Goal: Transaction & Acquisition: Book appointment/travel/reservation

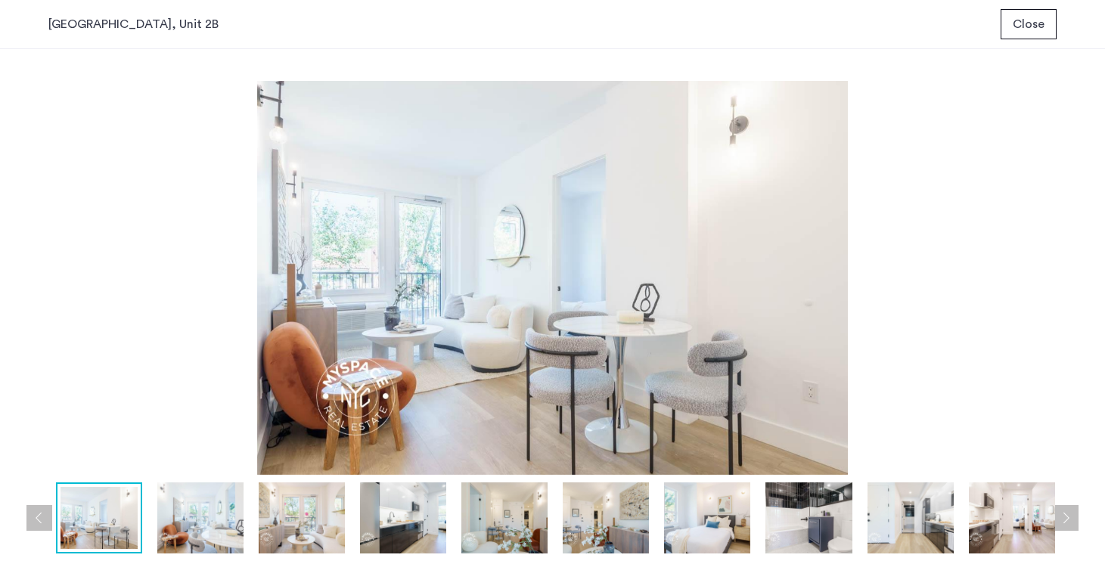
click at [1026, 28] on span "Close" at bounding box center [1029, 24] width 32 height 18
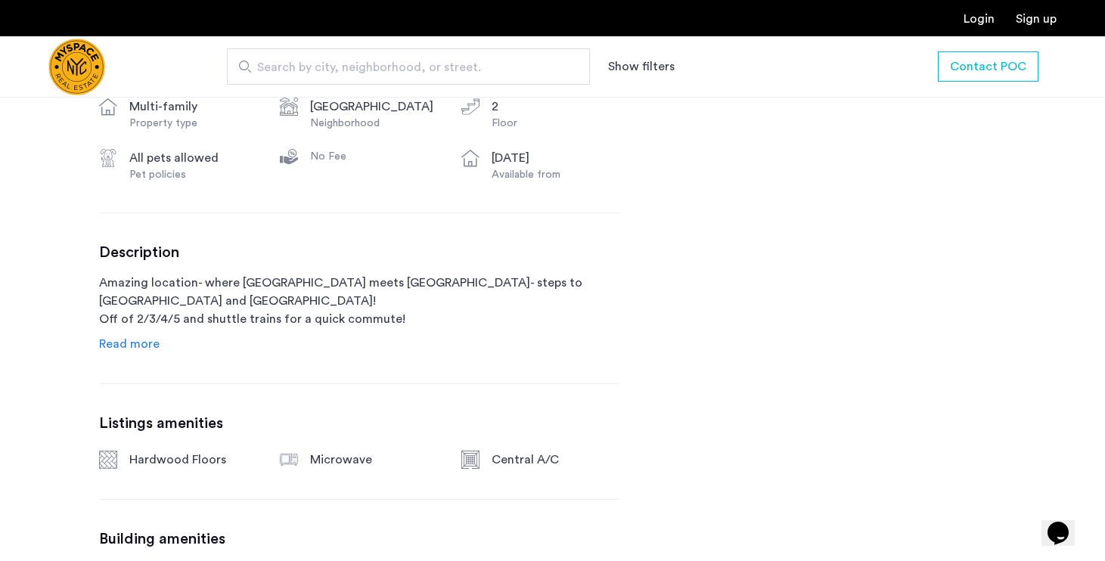
scroll to position [635, 0]
click at [141, 346] on span "Read more" at bounding box center [129, 343] width 61 height 12
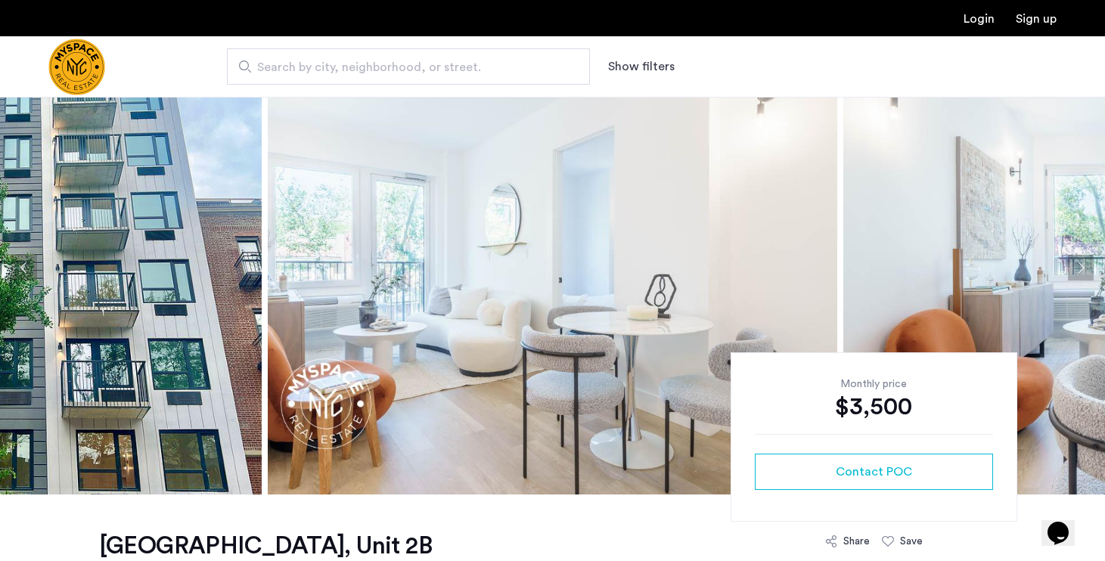
scroll to position [133, 0]
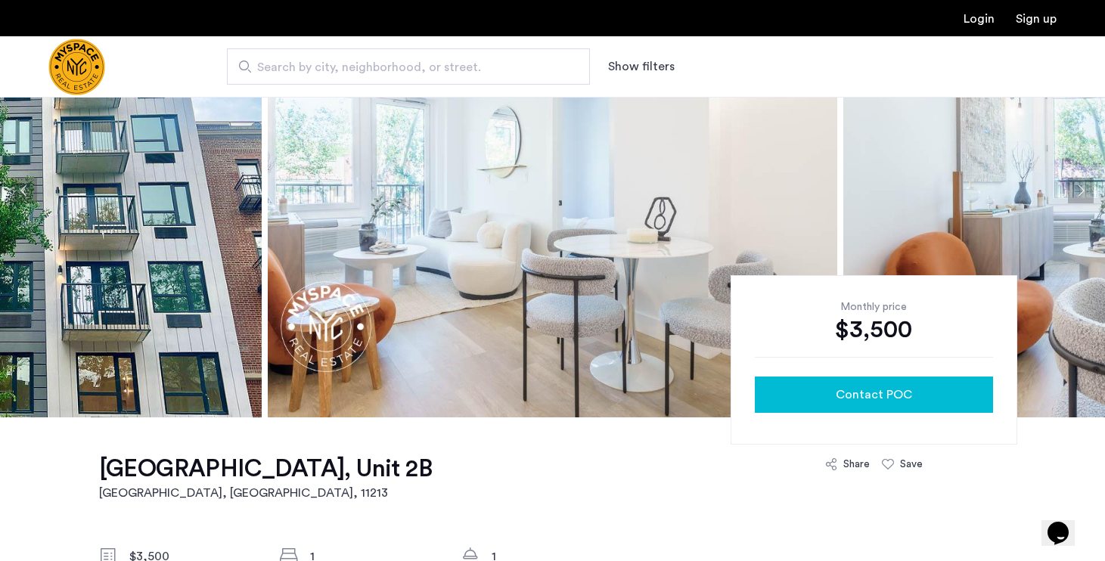
click at [831, 391] on div "Contact POC" at bounding box center [874, 395] width 214 height 18
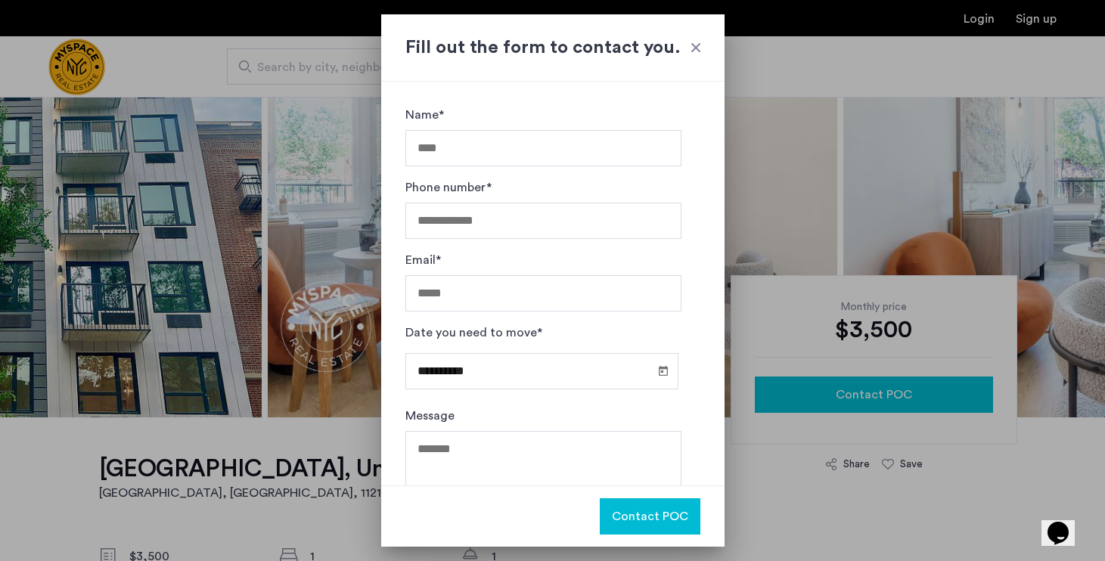
scroll to position [0, 0]
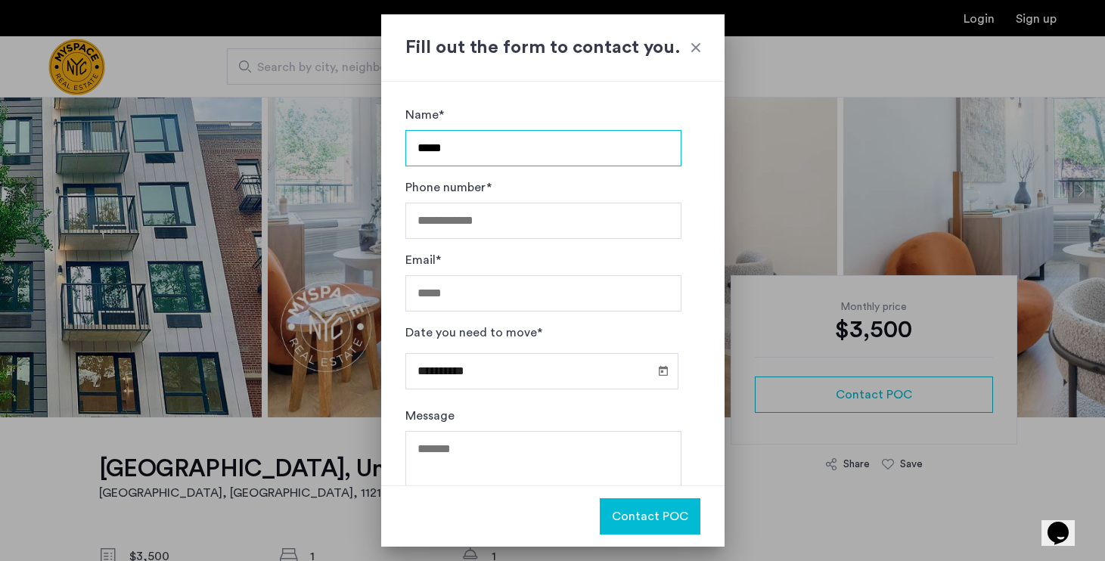
type input "*****"
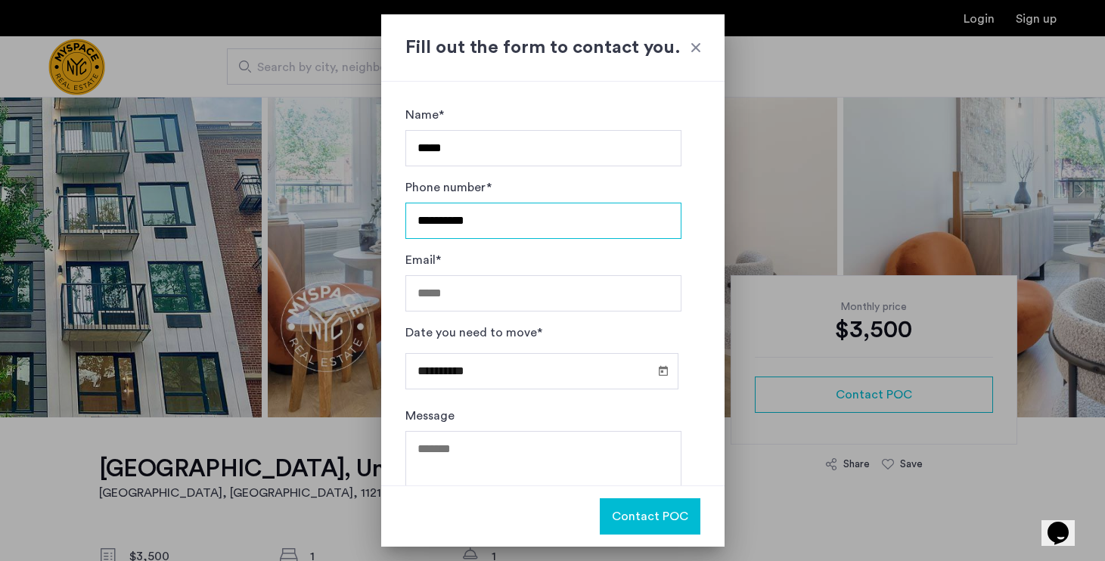
type input "**********"
click at [496, 300] on input "Email*" at bounding box center [543, 293] width 276 height 36
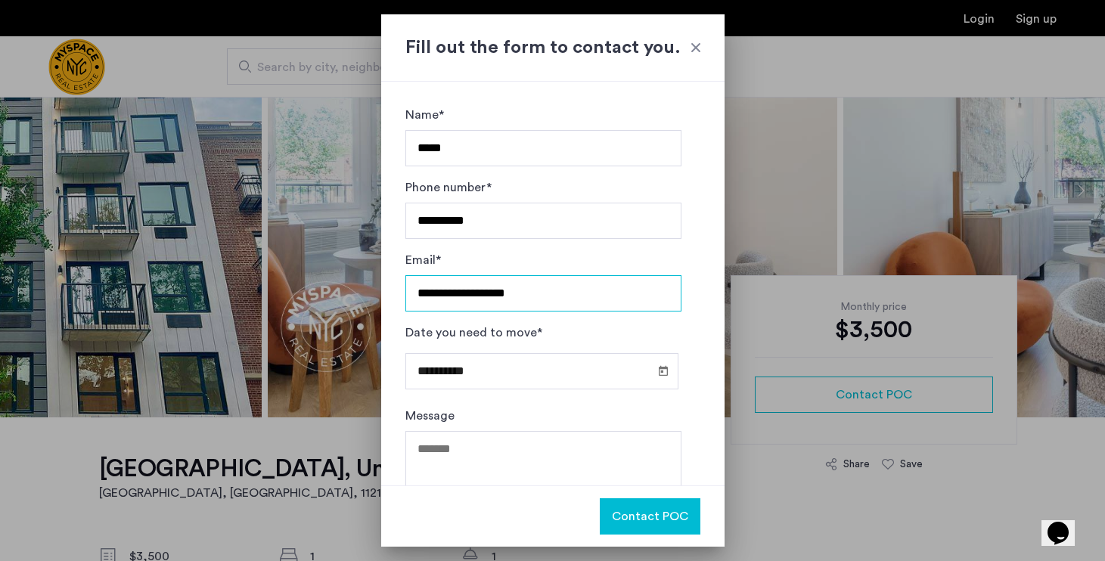
type input "**********"
click at [488, 373] on input "**********" at bounding box center [541, 371] width 273 height 36
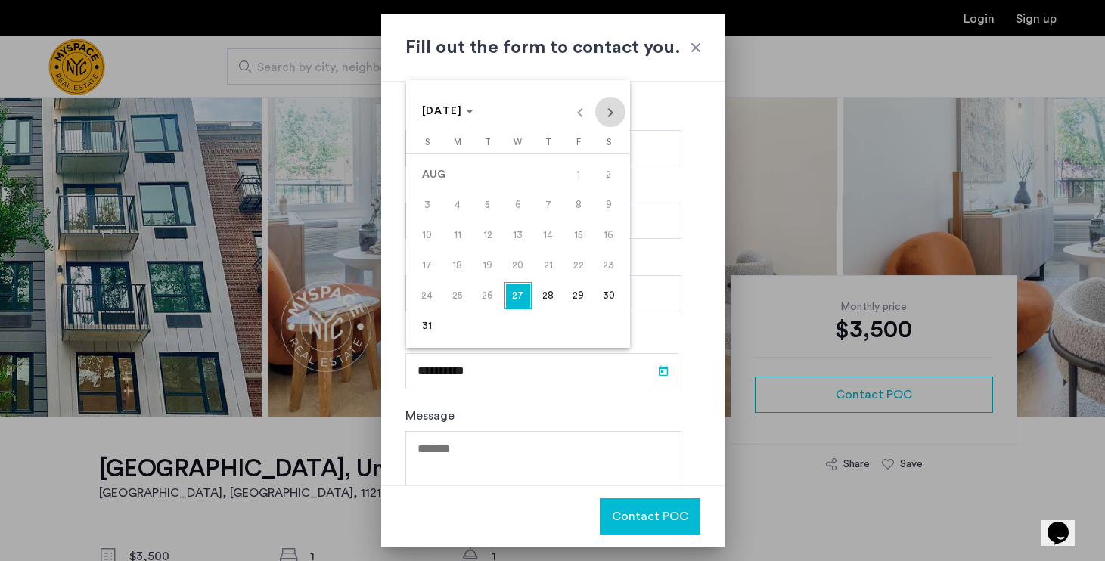
click at [611, 110] on span "Next month" at bounding box center [610, 112] width 30 height 30
click at [570, 295] on span "26" at bounding box center [578, 295] width 27 height 27
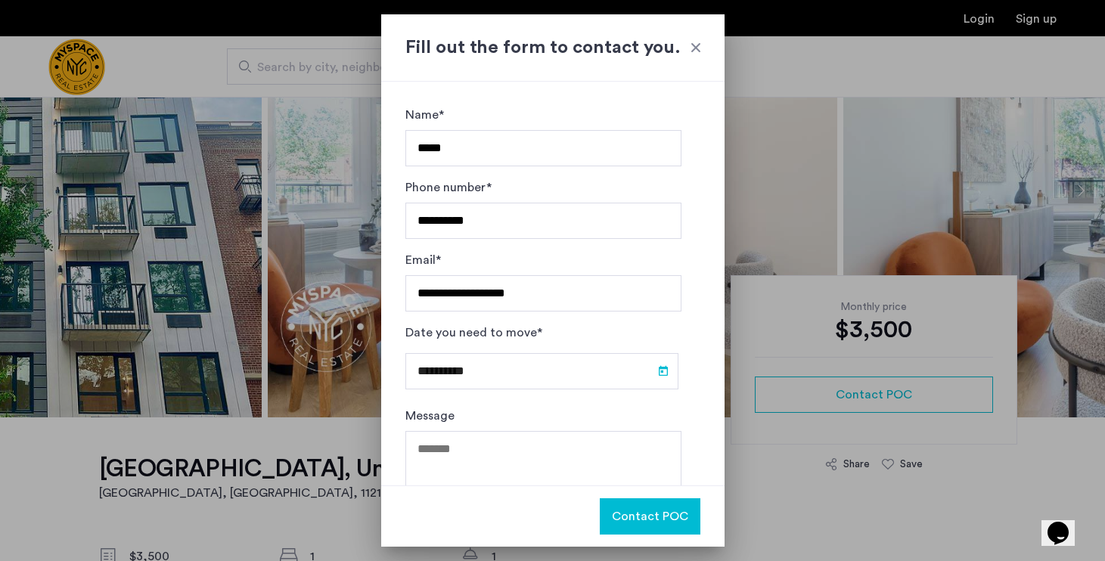
type input "**********"
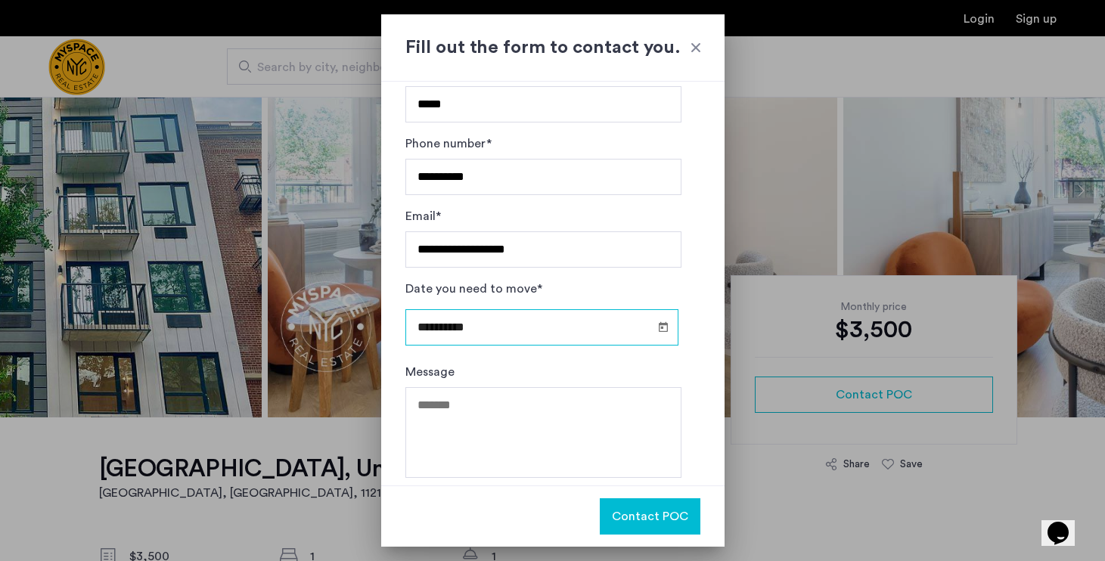
scroll to position [52, 0]
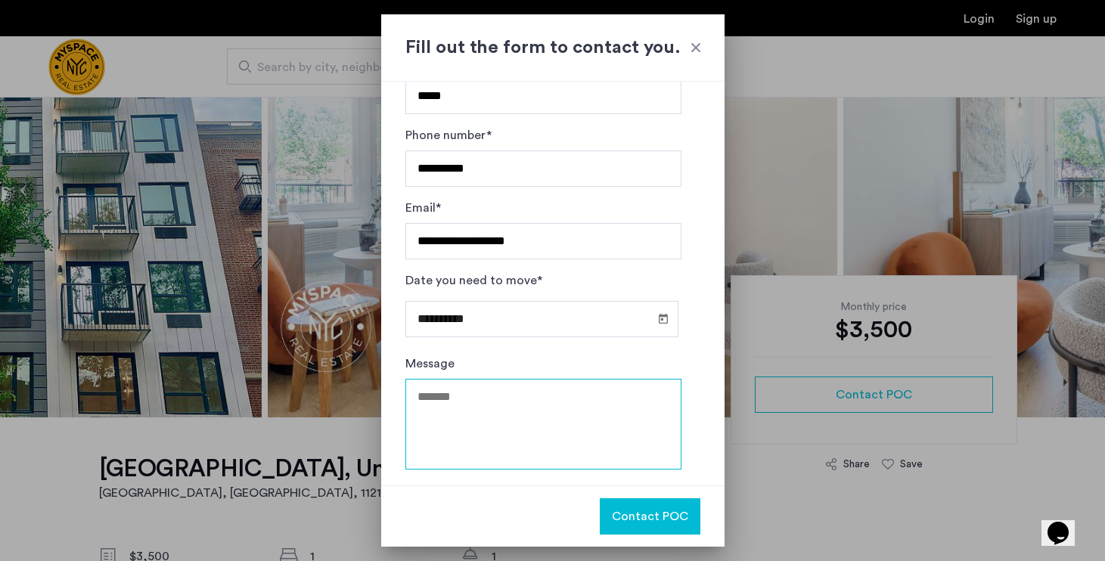
click at [464, 431] on textarea "Message" at bounding box center [543, 424] width 276 height 91
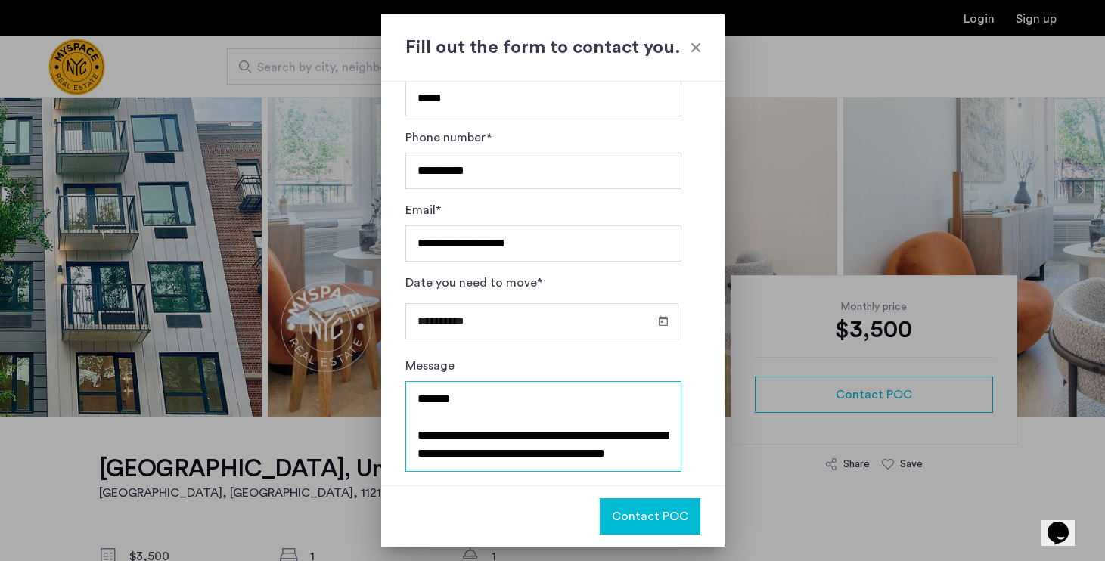
scroll to position [8, 0]
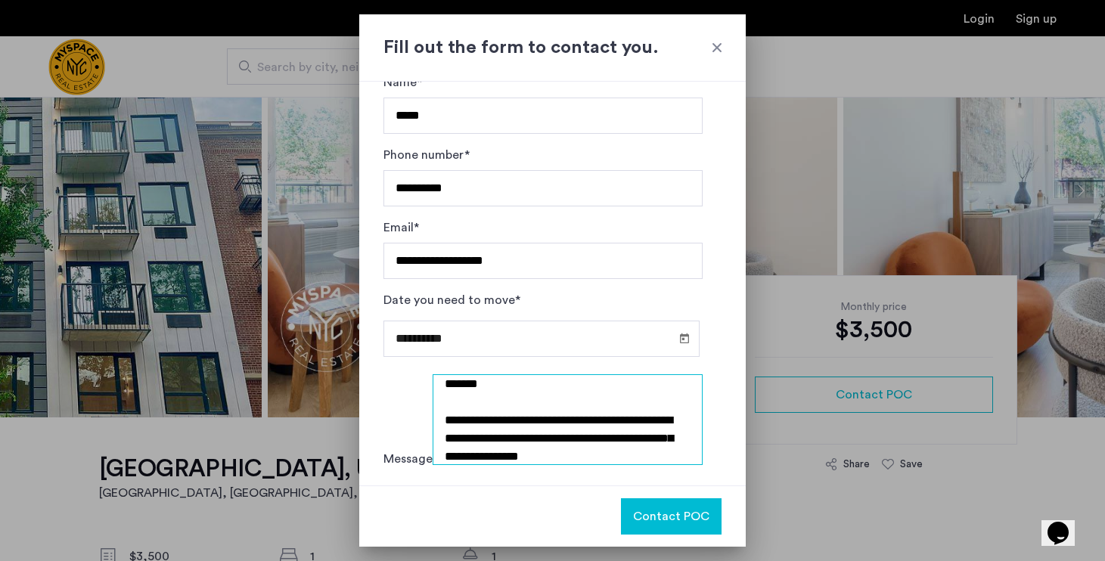
type textarea "**********"
click at [650, 512] on span "Contact POC" at bounding box center [671, 517] width 76 height 18
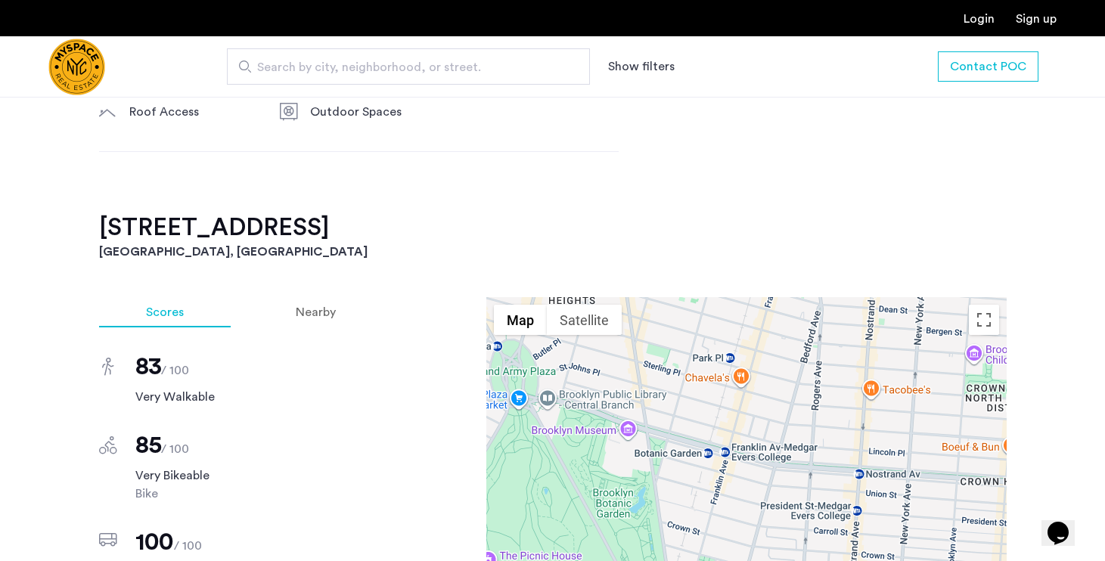
scroll to position [1280, 0]
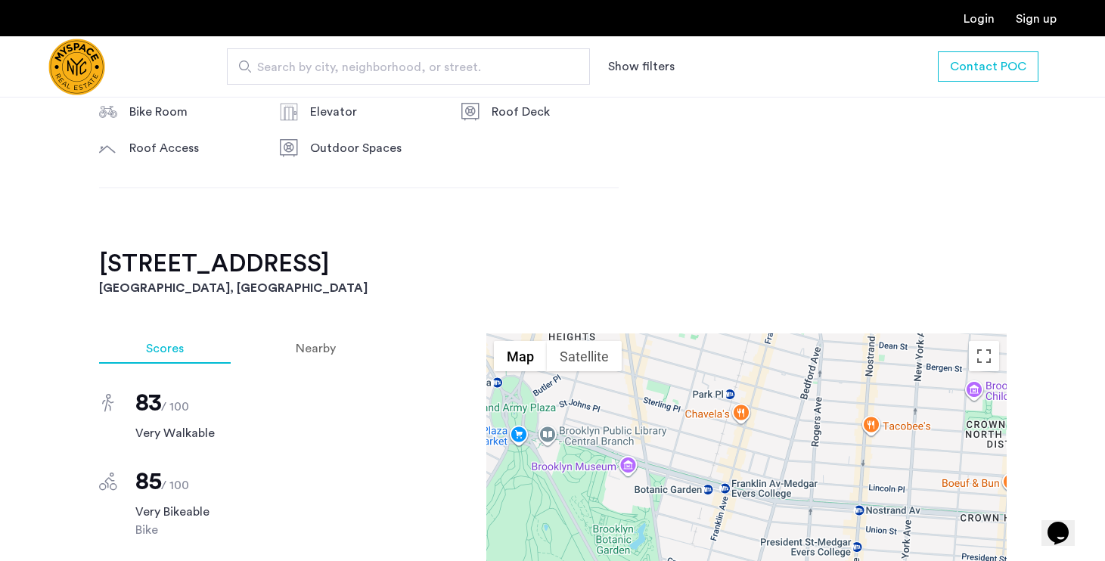
drag, startPoint x: 98, startPoint y: 267, endPoint x: 467, endPoint y: 263, distance: 369.1
click at [467, 263] on h2 "[STREET_ADDRESS]" at bounding box center [553, 264] width 908 height 30
copy h2 "[STREET_ADDRESS]"
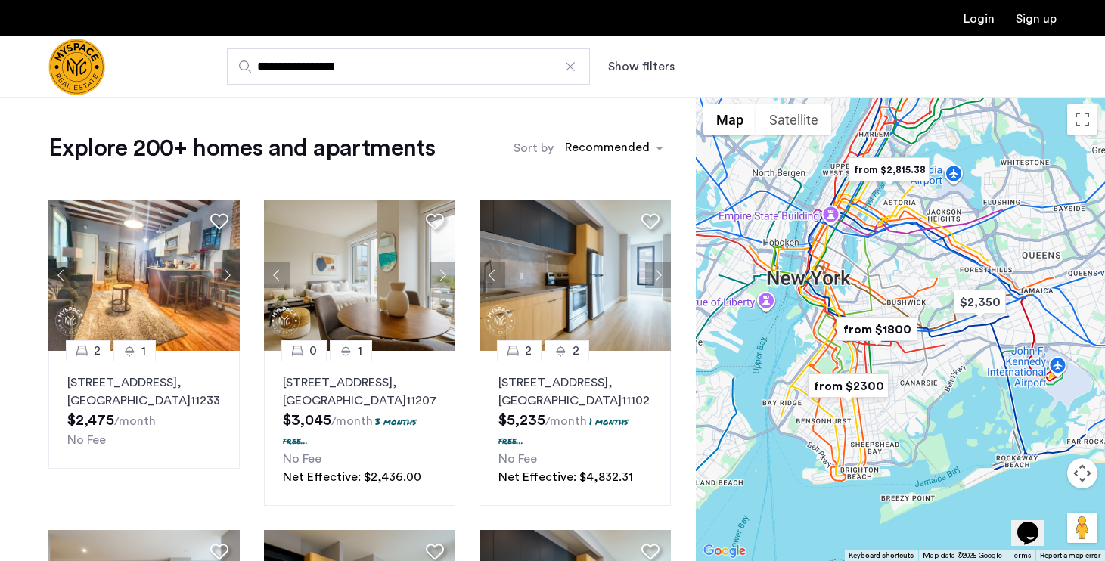
click at [886, 299] on div at bounding box center [900, 329] width 409 height 464
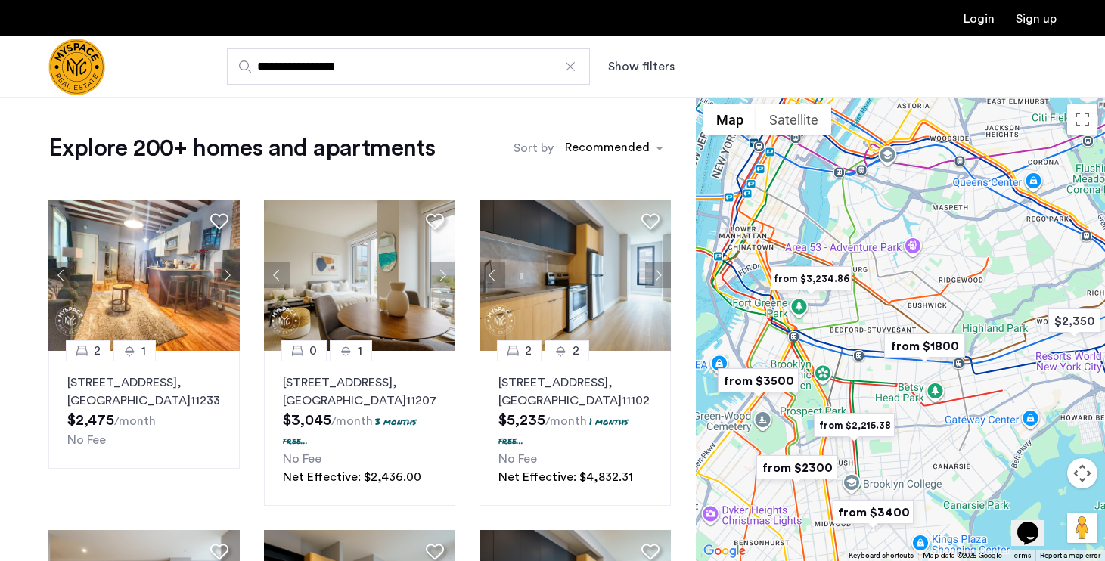
click at [858, 364] on div at bounding box center [900, 329] width 409 height 464
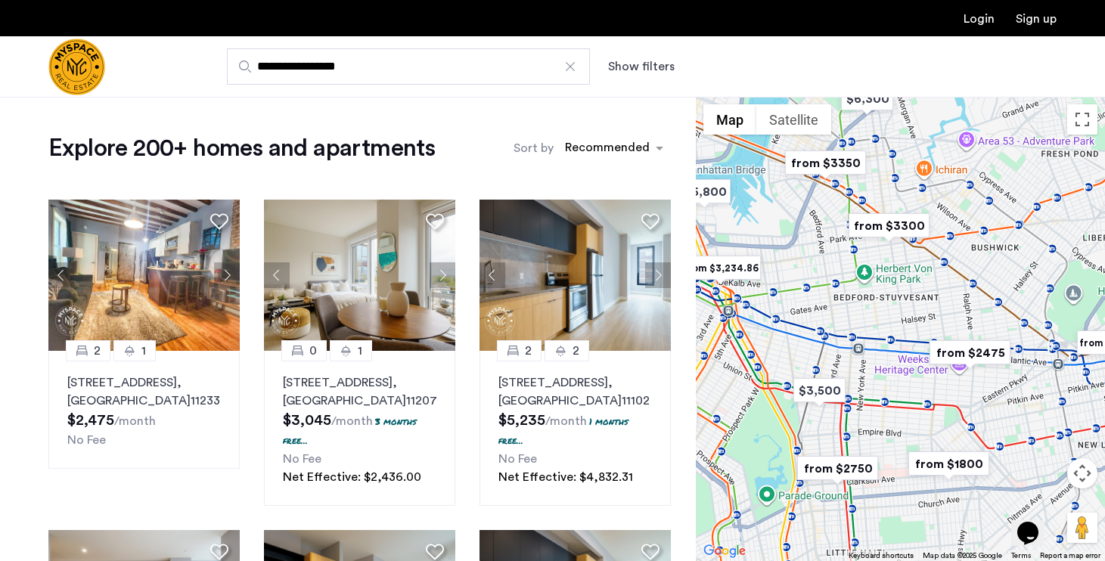
click at [837, 364] on div at bounding box center [900, 329] width 409 height 464
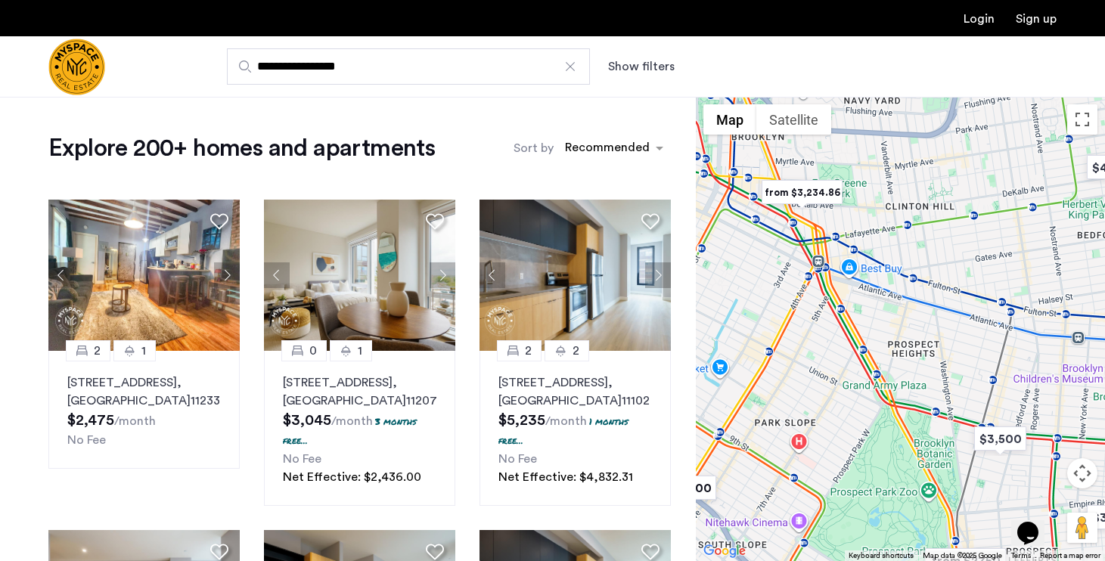
drag, startPoint x: 815, startPoint y: 376, endPoint x: 1028, endPoint y: 368, distance: 212.7
click at [1028, 368] on div at bounding box center [900, 329] width 409 height 464
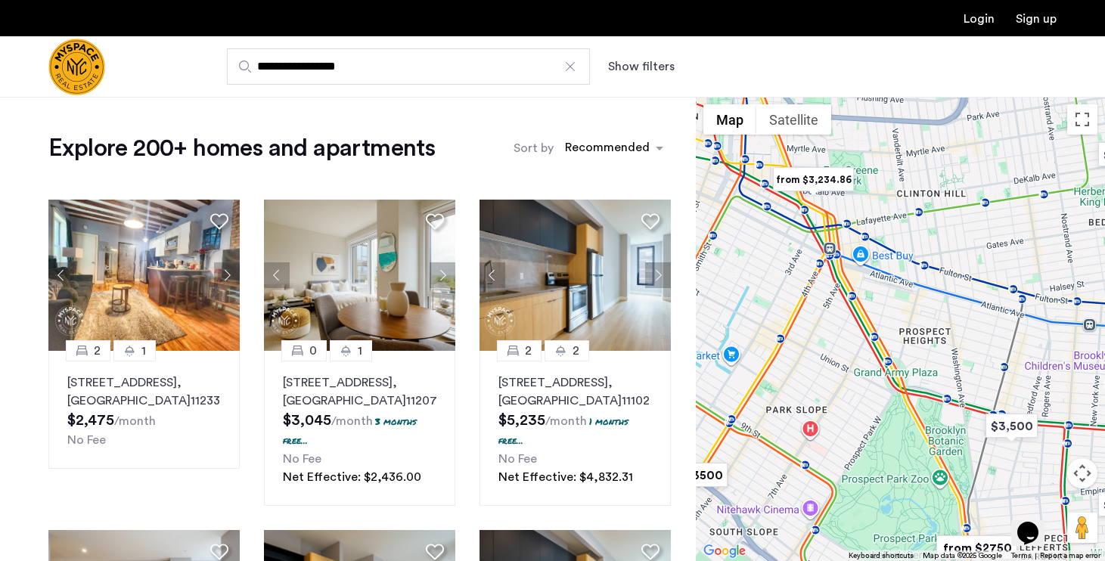
click at [800, 179] on img "from $3,234.86" at bounding box center [813, 180] width 93 height 34
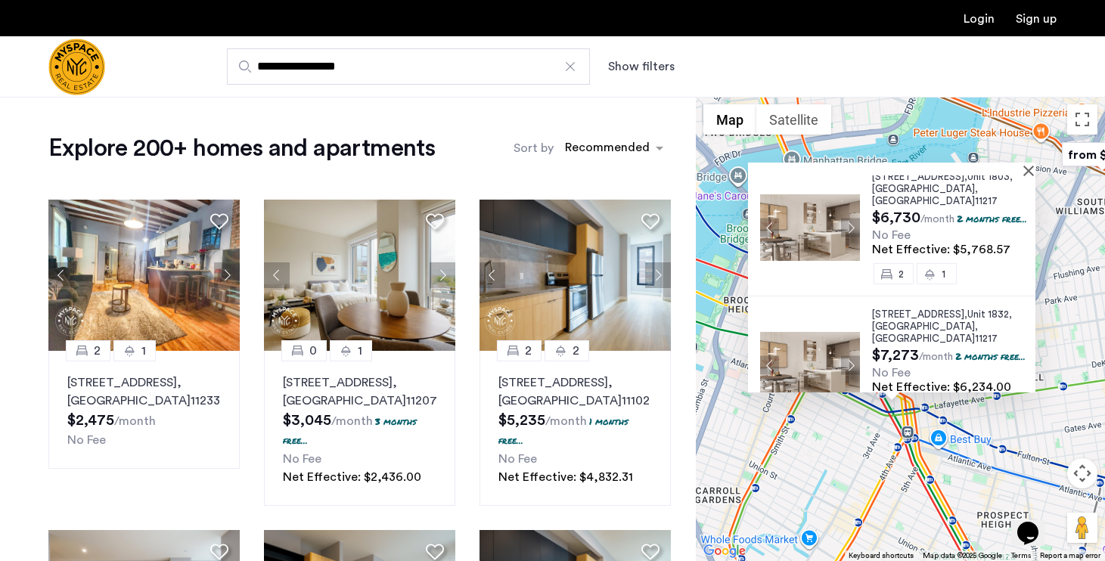
scroll to position [296, 0]
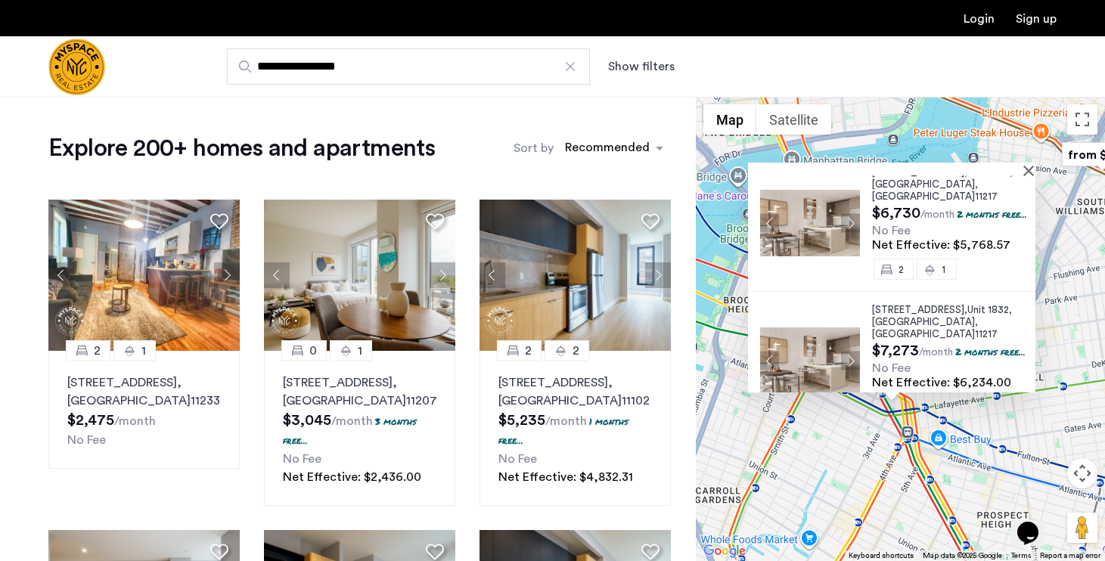
click at [958, 418] on div "20 Rockwell Place, Unit 1402, Brooklyn , NY 11217 $3,774 /month 2 months free..…" at bounding box center [900, 329] width 409 height 464
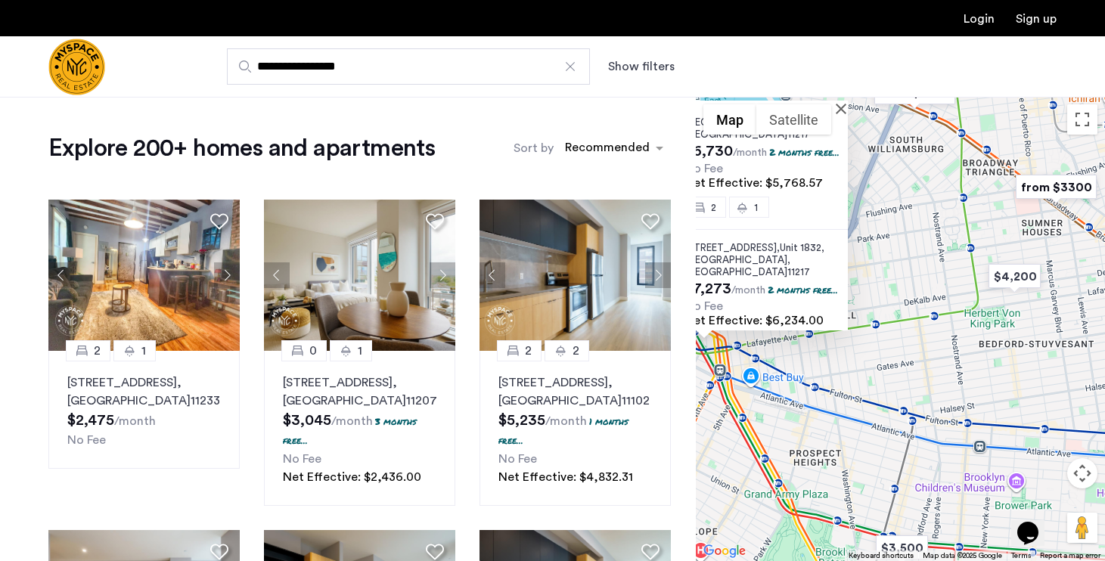
drag, startPoint x: 958, startPoint y: 418, endPoint x: 764, endPoint y: 355, distance: 204.3
click at [764, 355] on div "20 Rockwell Place, Unit 1402, Brooklyn , NY 11217 $3,774 /month 2 months free..…" at bounding box center [900, 329] width 409 height 464
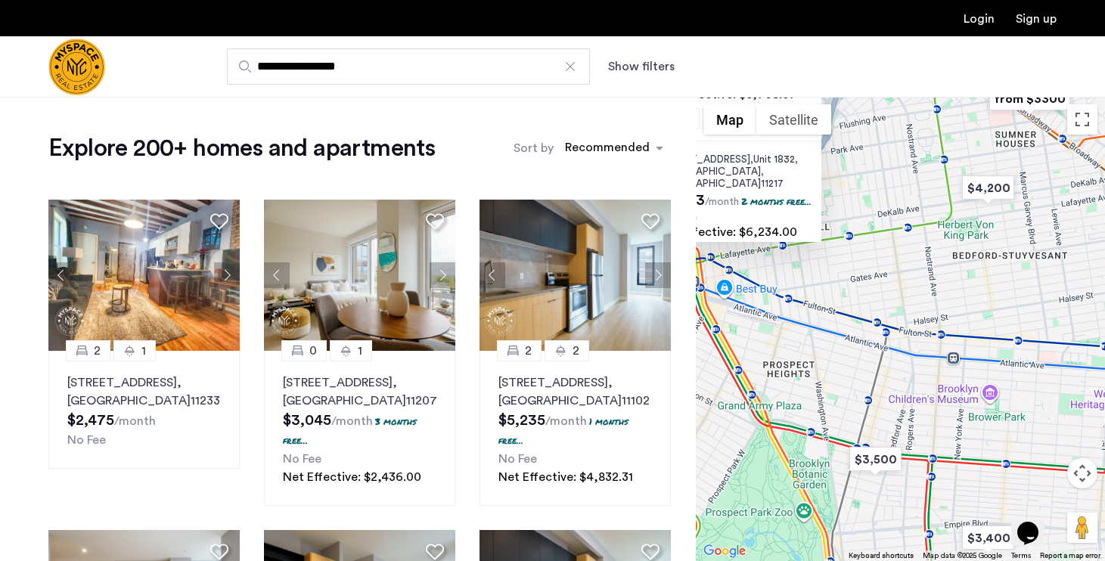
drag, startPoint x: 1044, startPoint y: 390, endPoint x: 1009, endPoint y: 262, distance: 132.5
click at [1009, 262] on div "20 Rockwell Place, Unit 1402, Brooklyn , NY 11217 $3,774 /month 2 months free..…" at bounding box center [900, 329] width 409 height 464
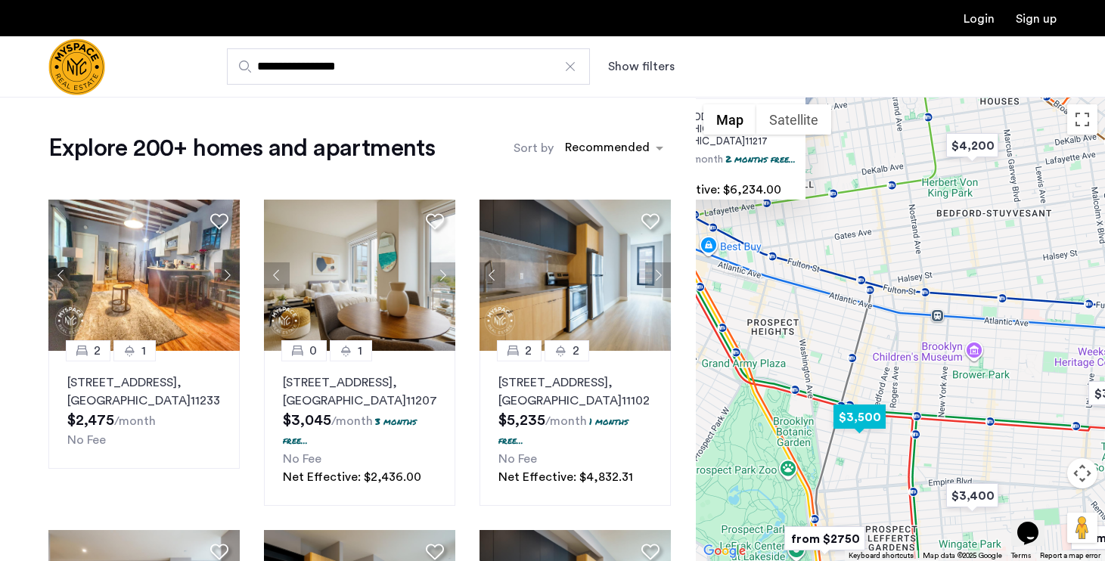
click at [865, 415] on img "$3,500" at bounding box center [859, 417] width 64 height 34
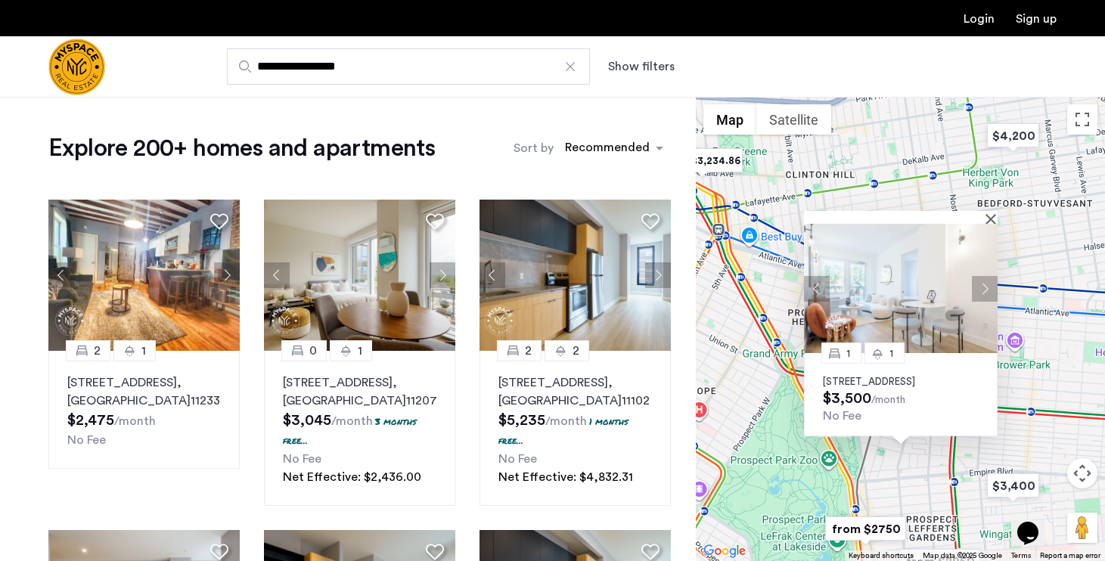
click at [982, 276] on button "Next apartment" at bounding box center [985, 289] width 26 height 26
